Goal: Task Accomplishment & Management: Manage account settings

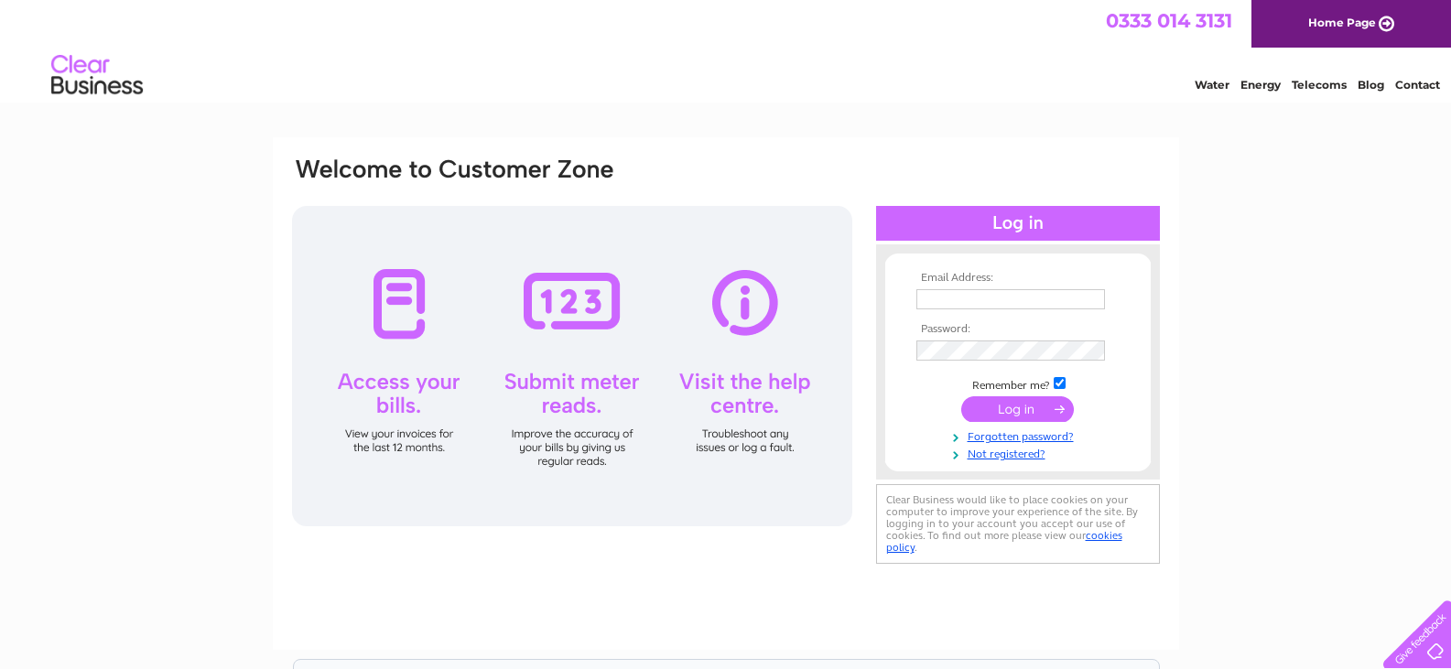
type input "dkauto99@gmail.com"
click at [1014, 412] on input "submit" at bounding box center [1017, 409] width 113 height 26
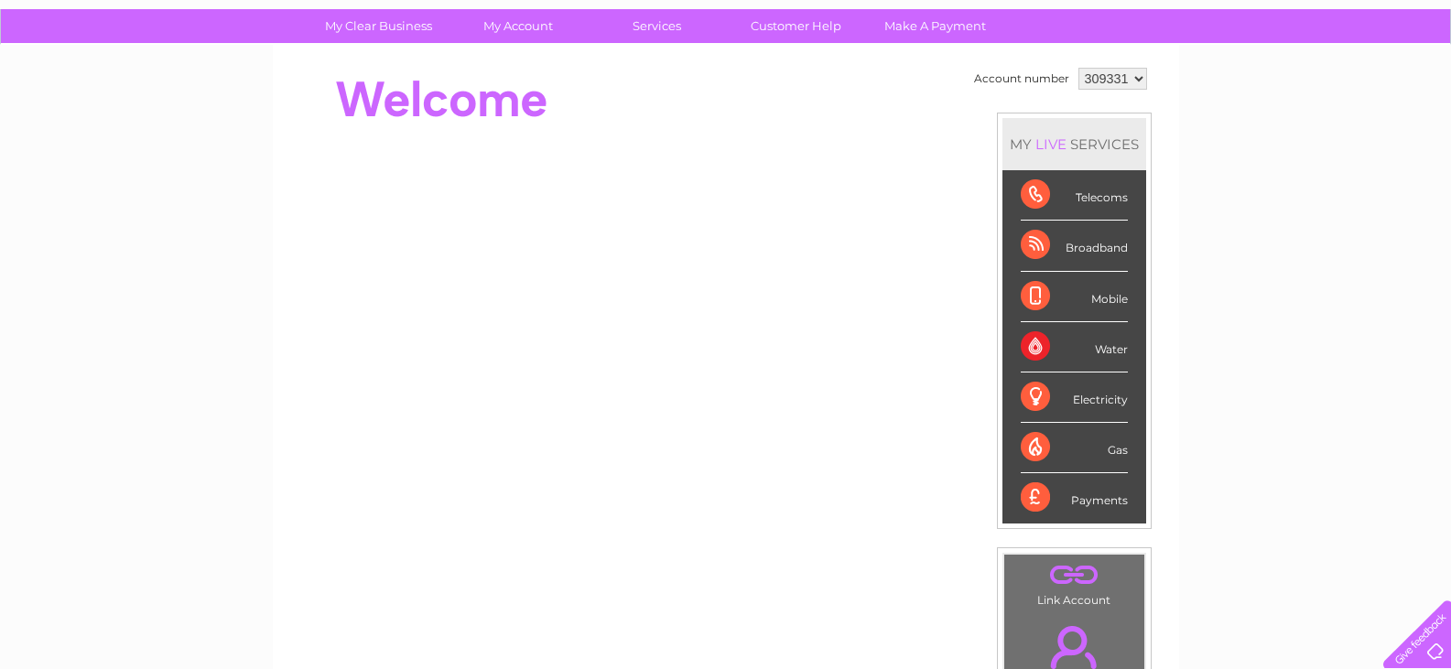
scroll to position [183, 0]
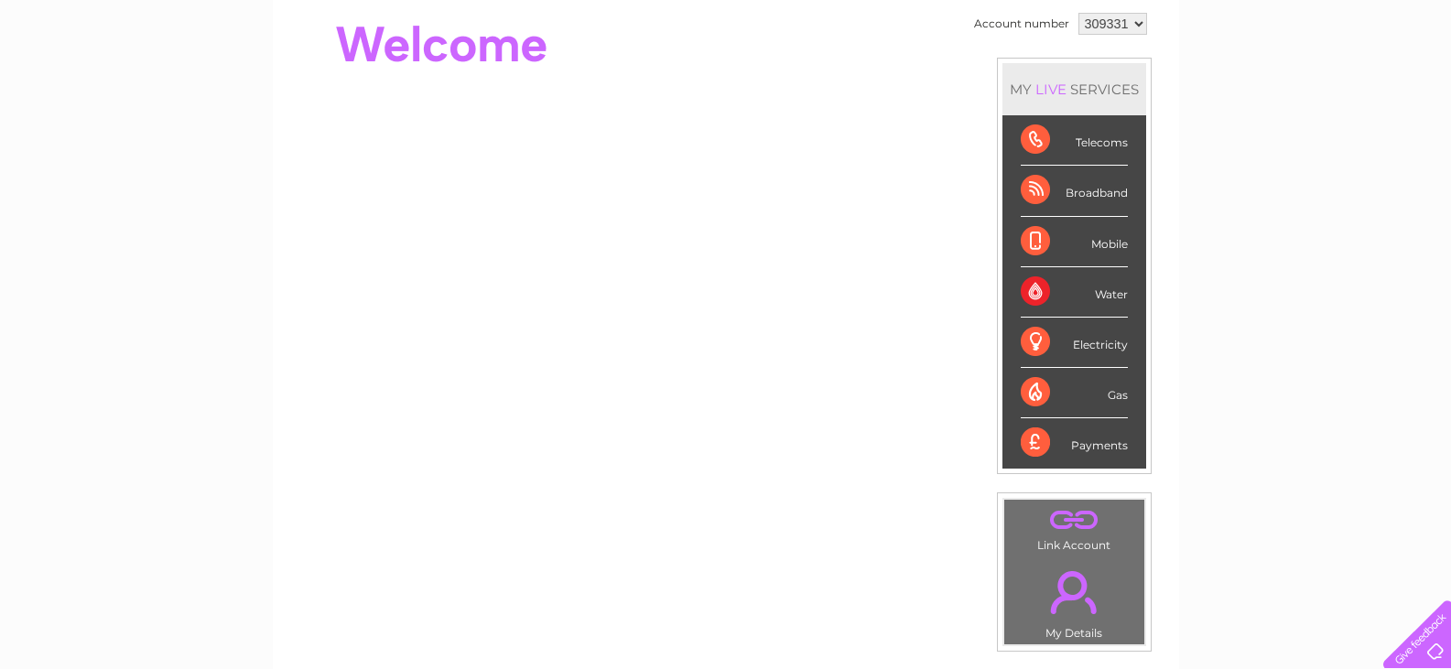
click at [1093, 189] on div "Broadband" at bounding box center [1074, 191] width 107 height 50
click at [1096, 145] on div "Telecoms" at bounding box center [1074, 140] width 107 height 50
click at [1032, 144] on div "Telecoms" at bounding box center [1074, 140] width 107 height 50
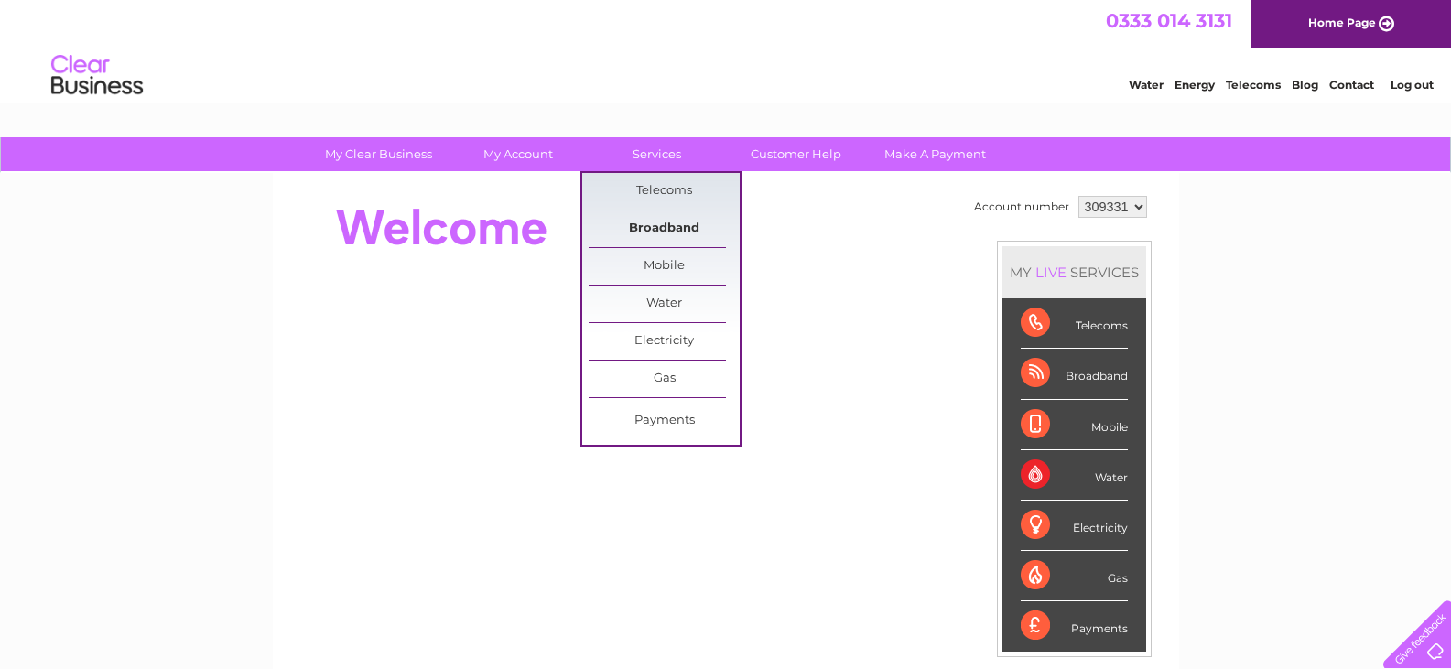
click at [667, 232] on link "Broadband" at bounding box center [664, 229] width 151 height 37
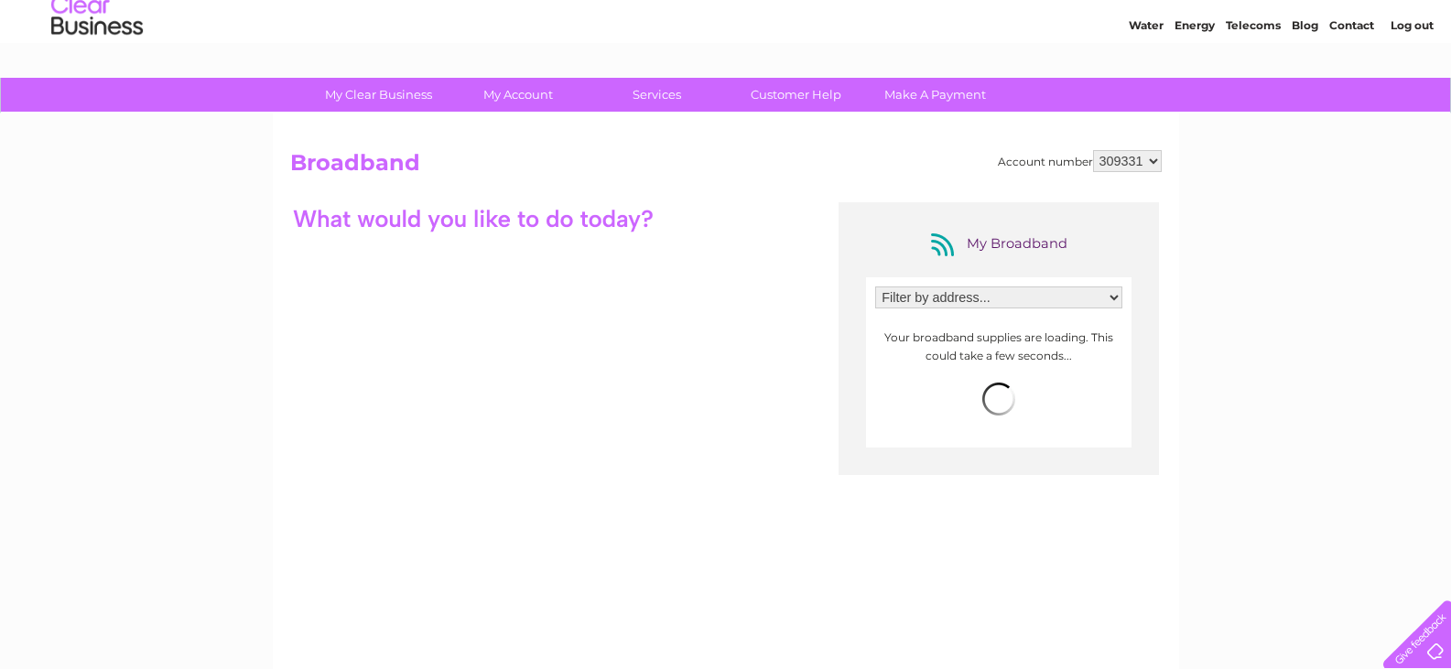
scroll to position [92, 0]
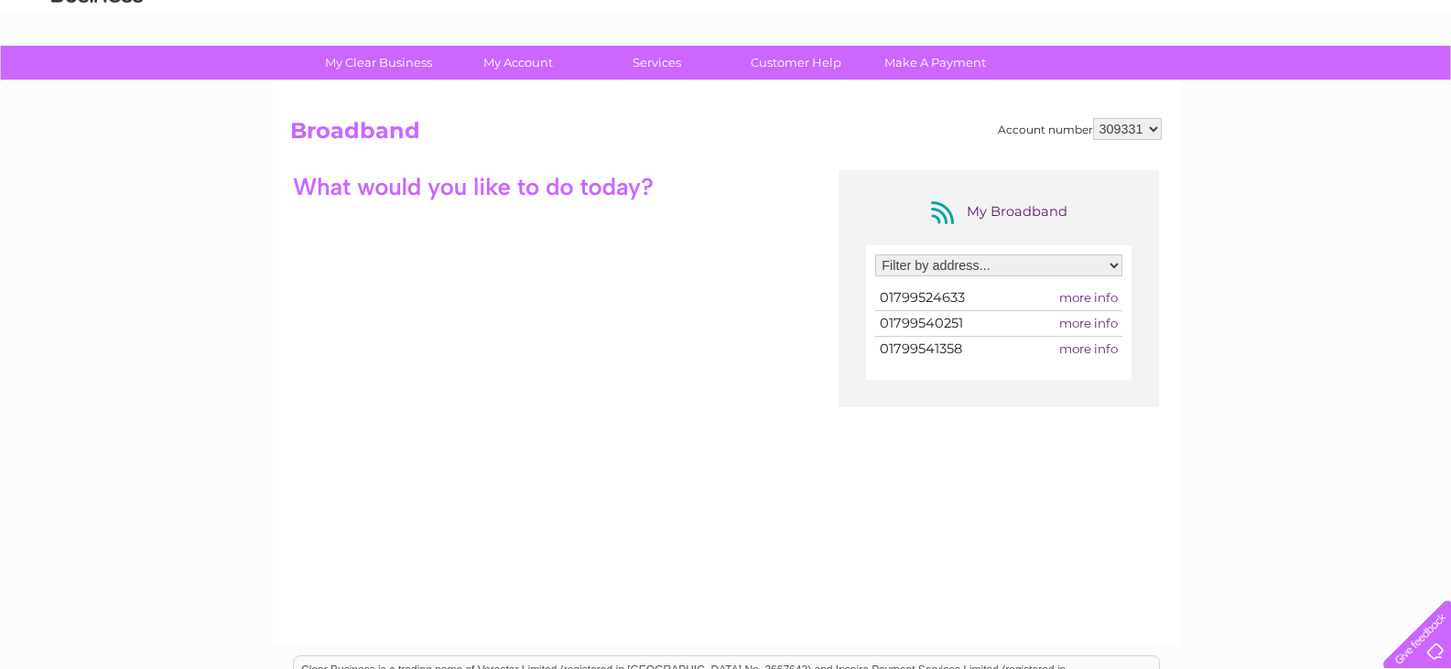
click at [939, 264] on select "Filter by address... D & K Auto Electrical, High Street, Newport, Saffron Walde…" at bounding box center [998, 266] width 247 height 22
click at [658, 245] on div "My Broadband Filter by address... D & K Auto Electrical, High Street, Newport, …" at bounding box center [726, 348] width 872 height 357
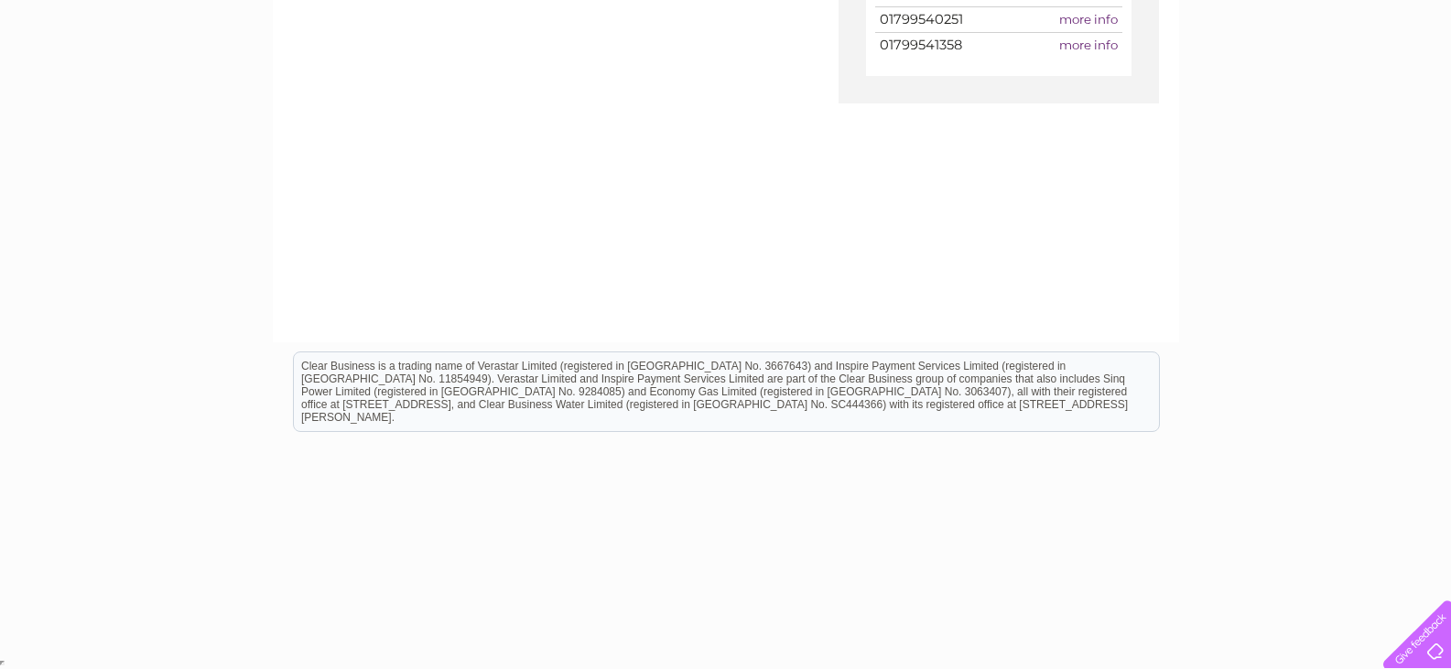
scroll to position [29, 0]
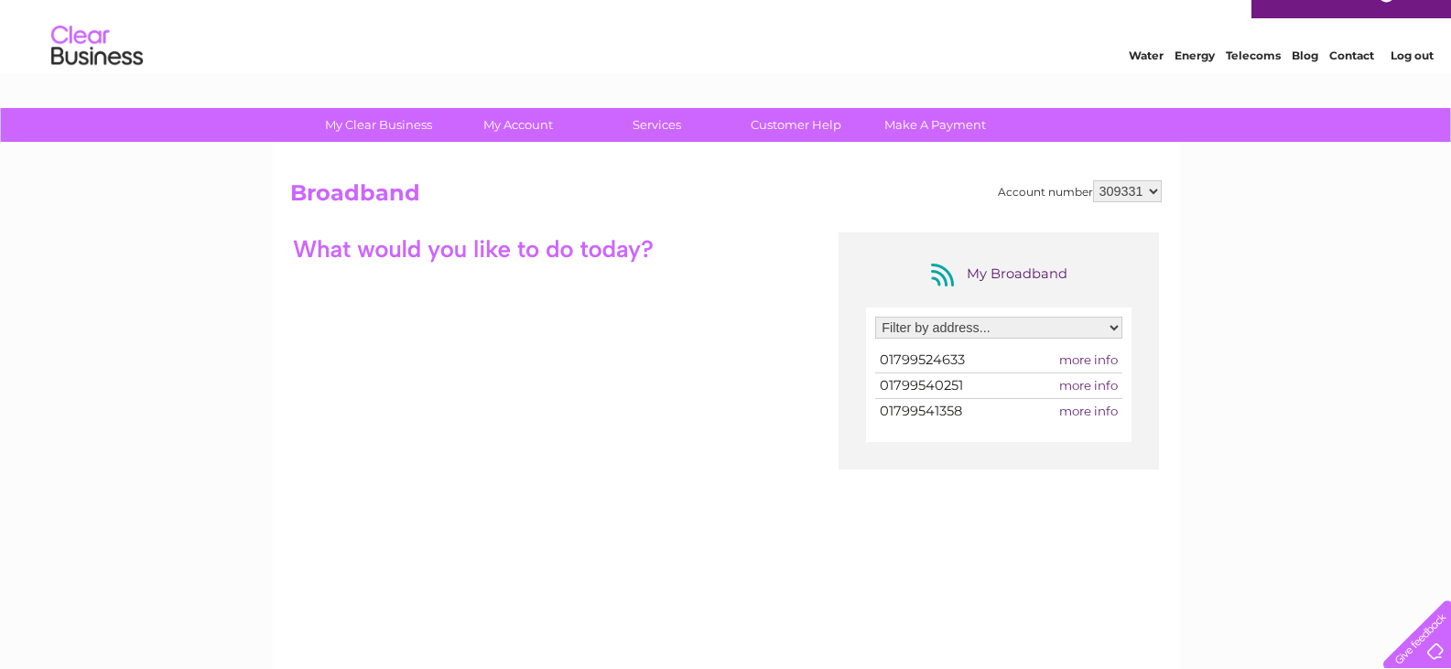
click at [1097, 363] on span "more info" at bounding box center [1088, 359] width 59 height 15
click at [947, 359] on span "01799524633" at bounding box center [922, 360] width 85 height 16
click at [1081, 331] on select "Filter by address... D & K Auto Electrical, High Street, Newport, Saffron Walde…" at bounding box center [998, 328] width 247 height 22
select select "2066581"
click at [875, 317] on select "Filter by address... D & K Auto Electrical, High Street, Newport, Saffron Walde…" at bounding box center [998, 328] width 247 height 22
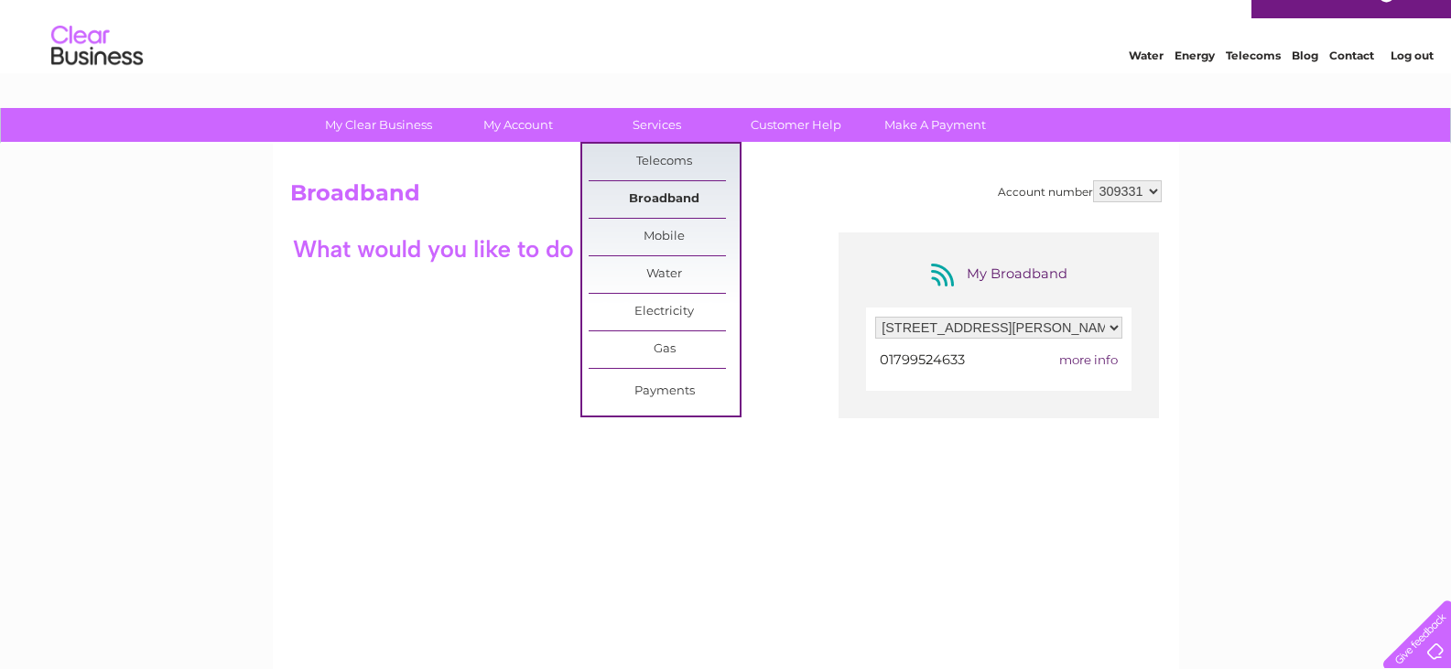
click at [672, 197] on link "Broadband" at bounding box center [664, 199] width 151 height 37
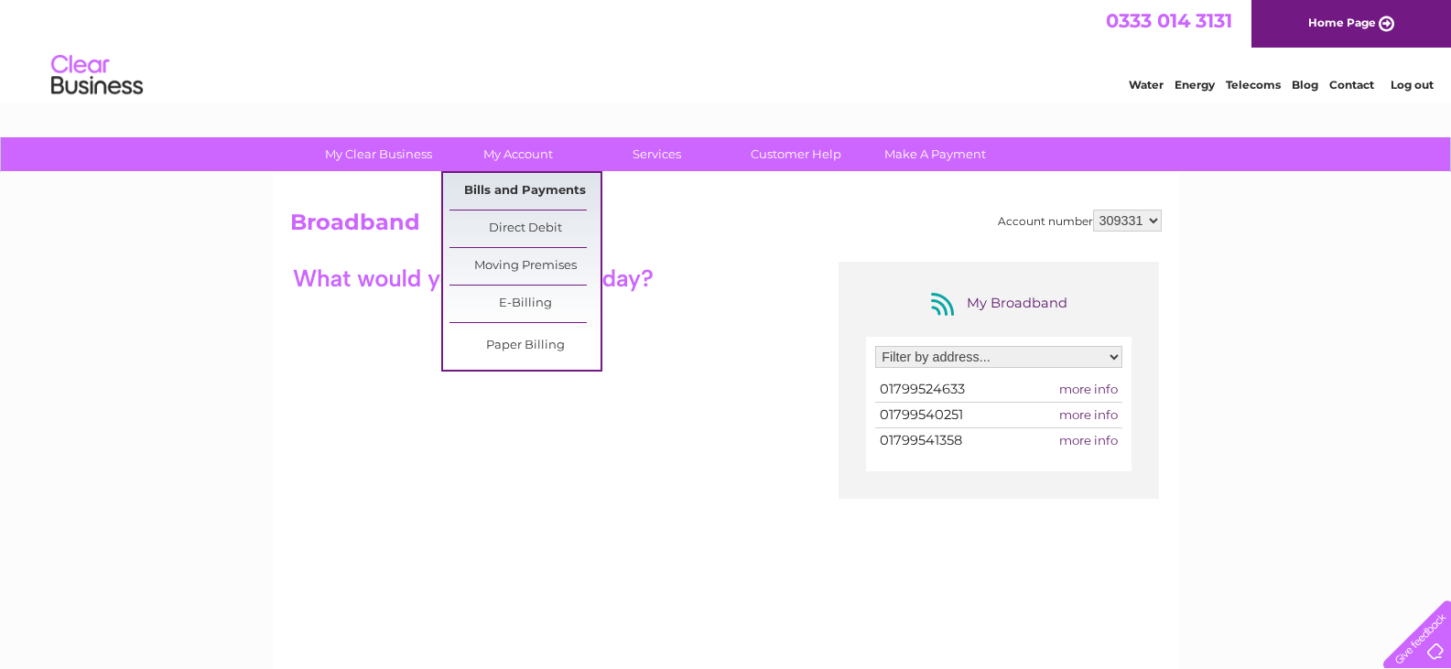
click at [526, 187] on link "Bills and Payments" at bounding box center [524, 191] width 151 height 37
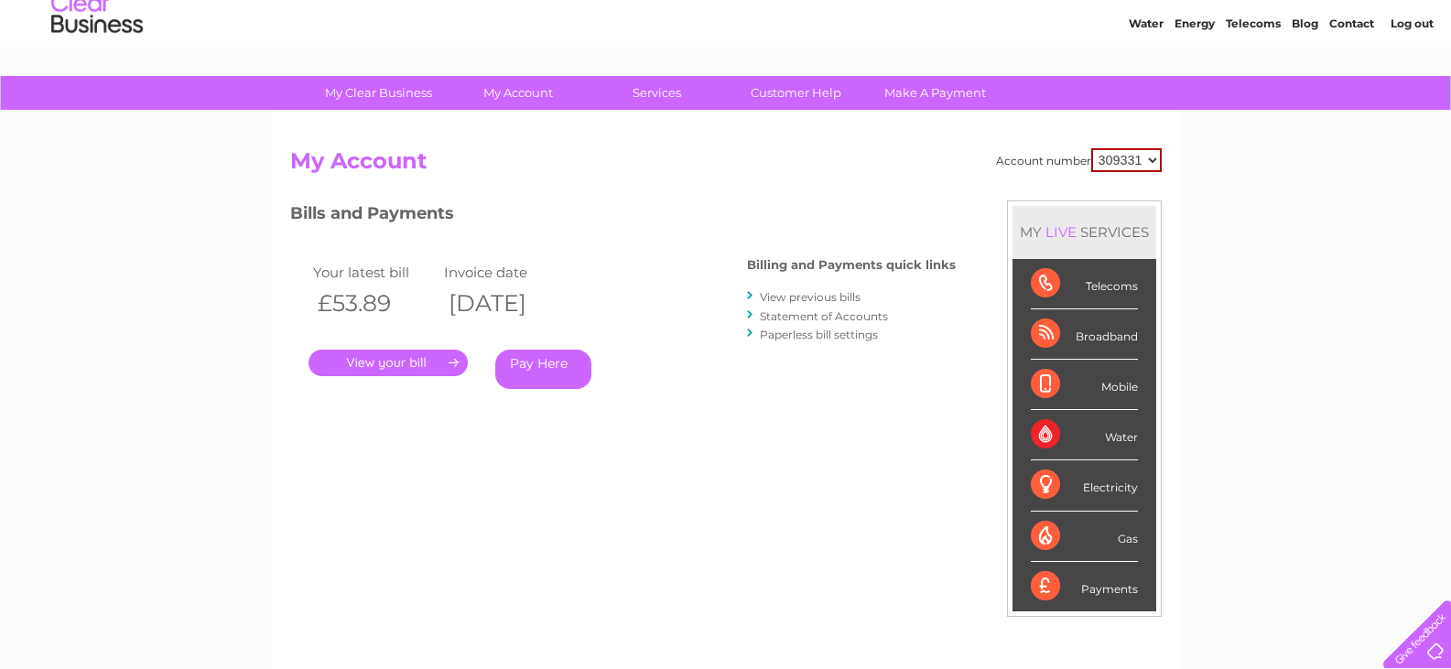
scroll to position [92, 0]
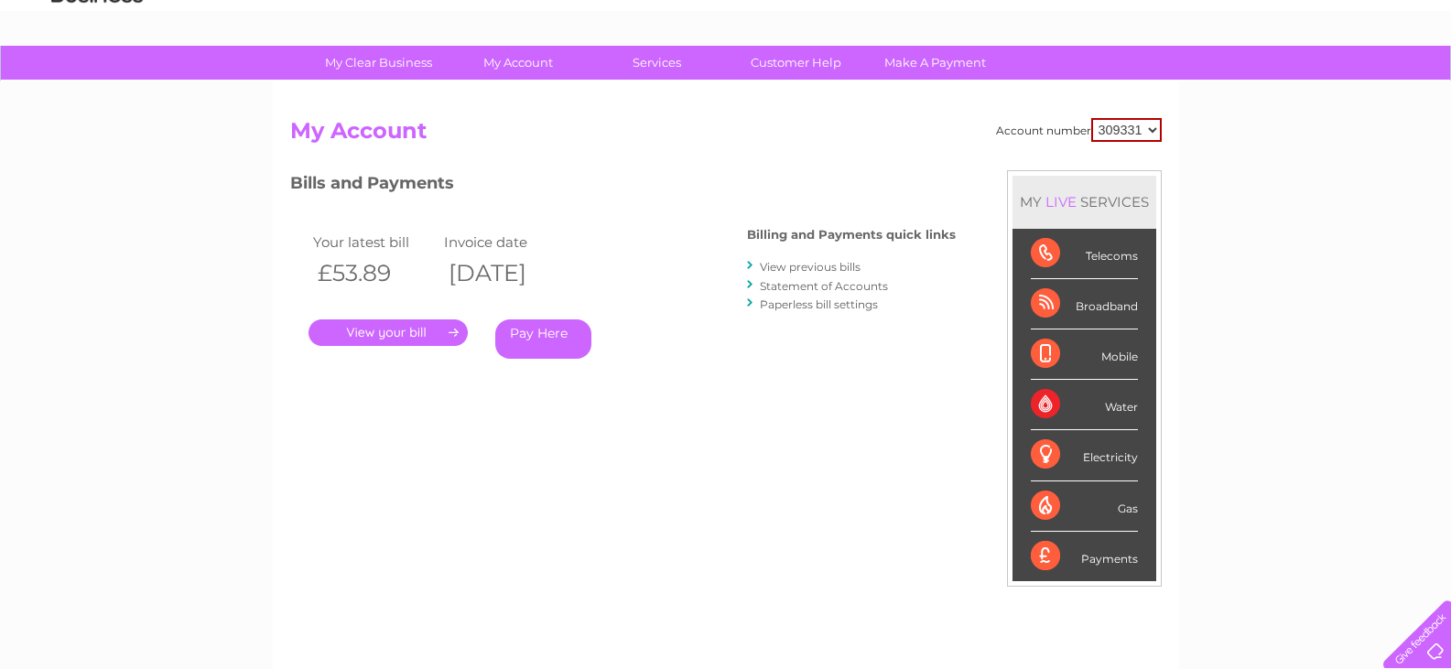
click at [386, 330] on link "." at bounding box center [388, 332] width 159 height 27
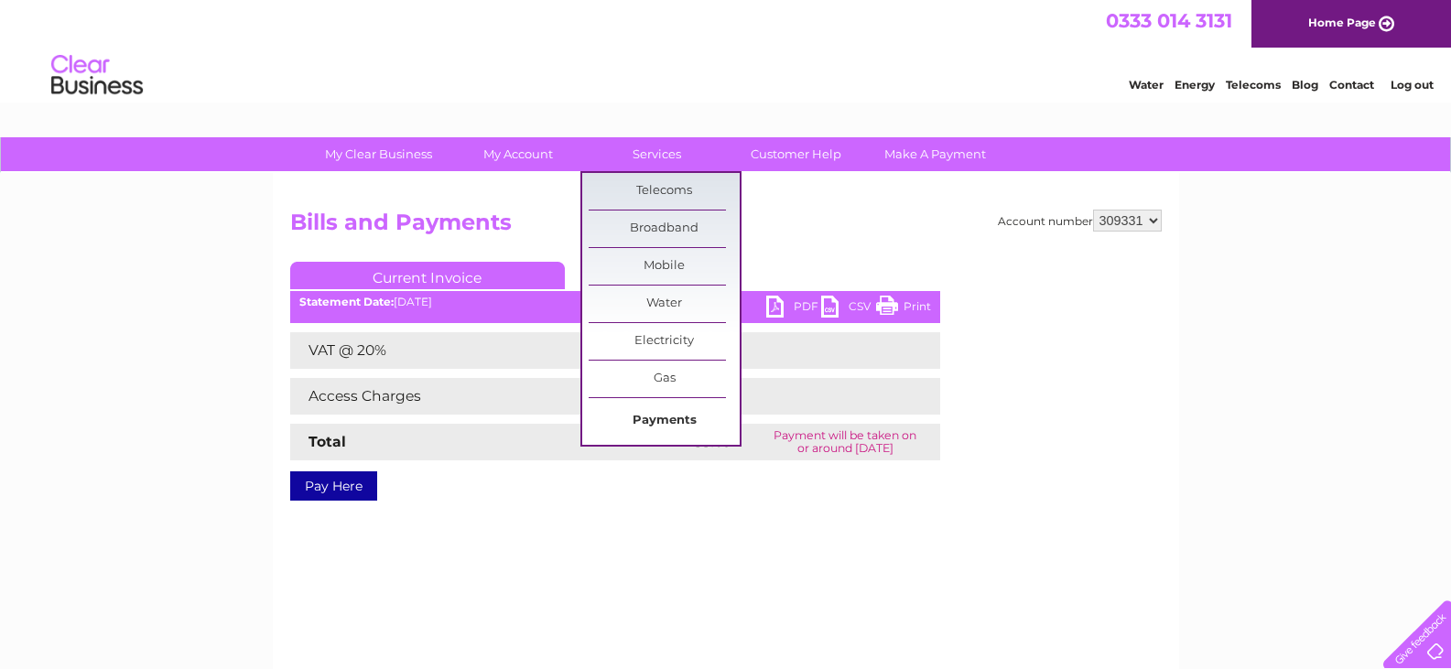
click at [687, 422] on link "Payments" at bounding box center [664, 421] width 151 height 37
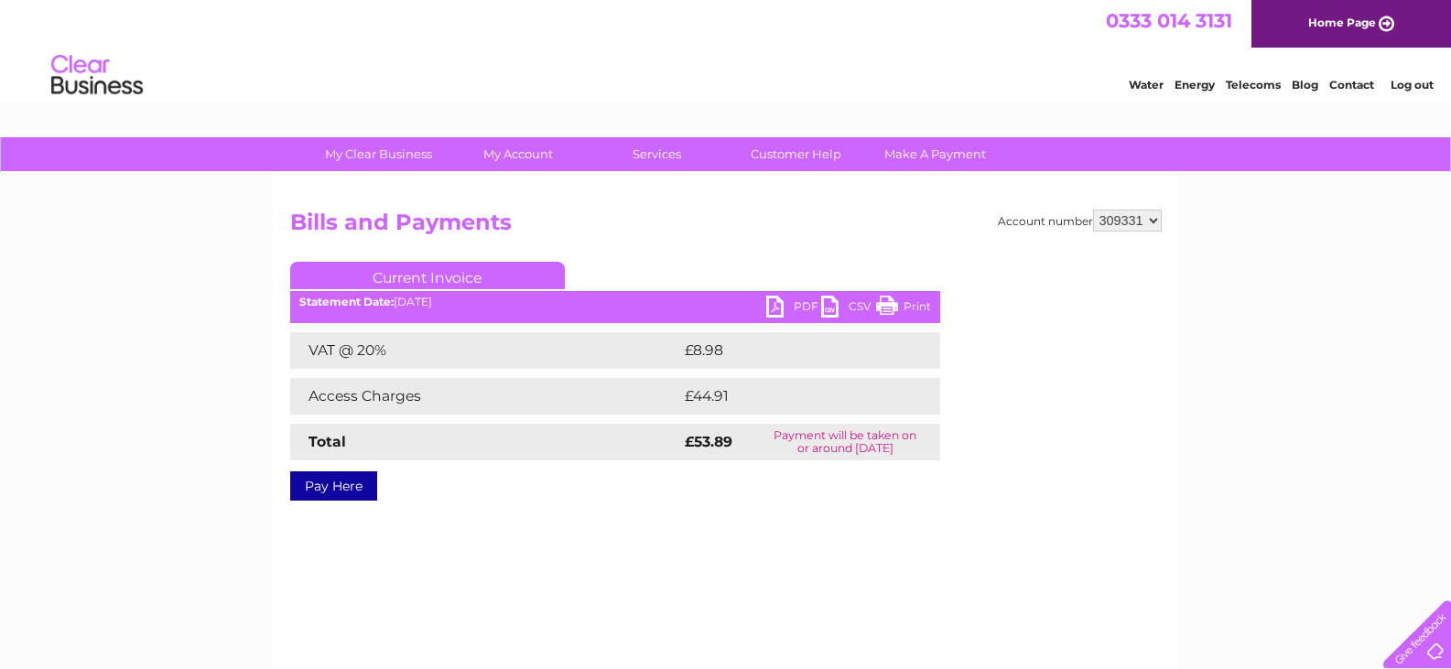
click at [1359, 88] on link "Contact" at bounding box center [1351, 85] width 45 height 14
